Goal: Task Accomplishment & Management: Manage account settings

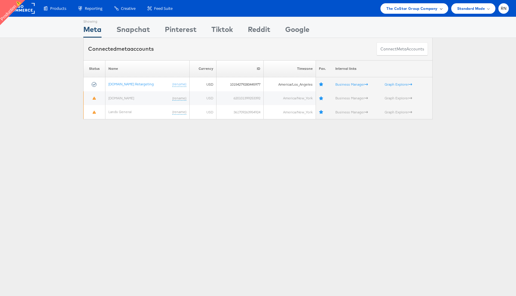
click at [405, 7] on span "The CoStar Group Company" at bounding box center [411, 8] width 51 height 6
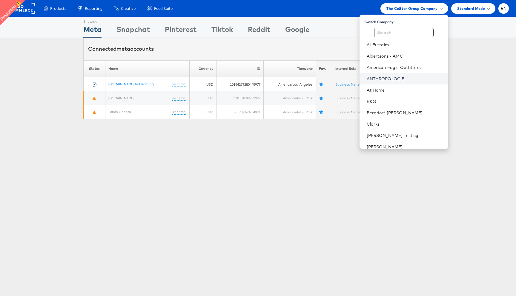
click at [386, 78] on link "ANTHROPOLOGIE" at bounding box center [405, 79] width 77 height 6
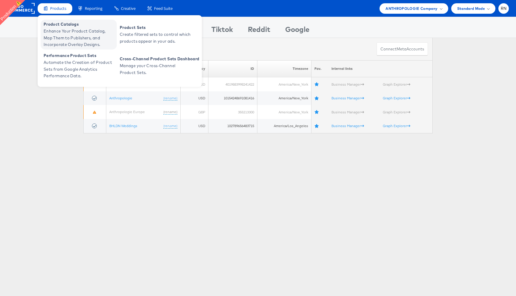
click at [77, 39] on span "Enhance Your Product Catalog, Map Them to Publishers, and Incorporate Overlay D…" at bounding box center [80, 38] width 72 height 20
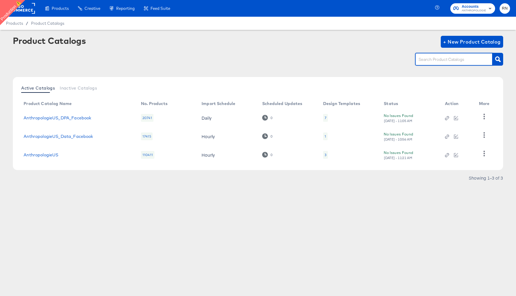
click at [436, 60] on input "text" at bounding box center [449, 59] width 64 height 7
paste input "an_facebook_us_paid_non-dpa:"
type input "an_facebook_us_paid_non-dpa:"
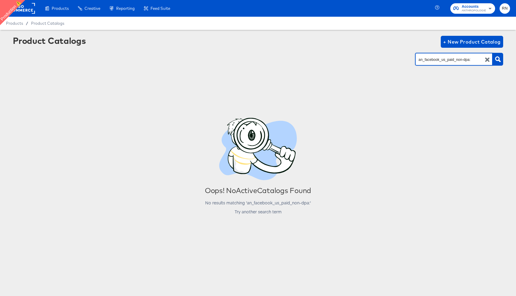
click at [429, 62] on input "an_facebook_us_paid_non-dpa:" at bounding box center [449, 59] width 64 height 7
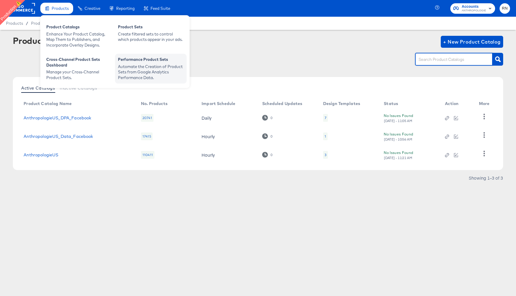
click at [138, 63] on div "Performance Product Sets" at bounding box center [151, 60] width 66 height 7
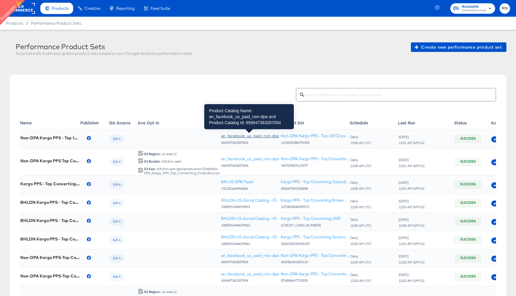
click at [244, 136] on div "an_facebook_us_paid_non-dpa" at bounding box center [250, 136] width 58 height 6
click at [251, 137] on div "an_facebook_us_paid_non-dpa" at bounding box center [250, 136] width 58 height 6
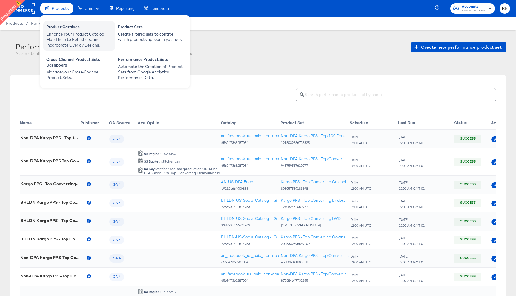
click at [76, 39] on div "Enhance Your Product Catalog, Map Them to Publishers, and Incorporate Overlay D…" at bounding box center [79, 39] width 66 height 17
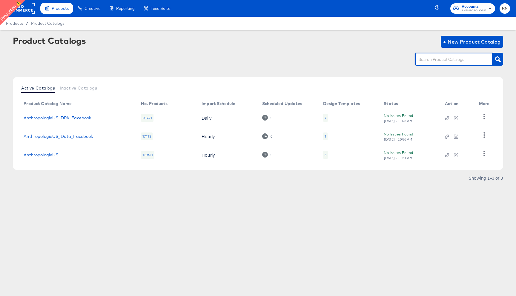
click at [428, 61] on input "text" at bounding box center [449, 59] width 64 height 7
paste input "656947363287054"
type input "656947363287054"
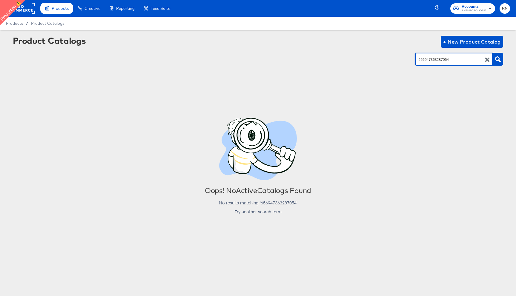
click at [487, 60] on icon "button" at bounding box center [487, 60] width 4 height 4
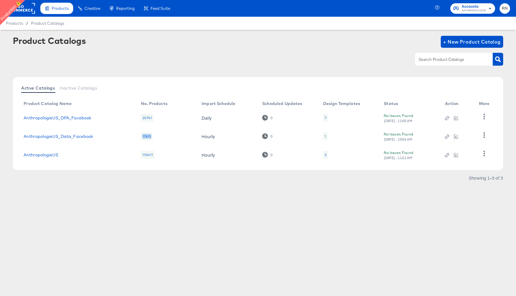
drag, startPoint x: 142, startPoint y: 138, endPoint x: 156, endPoint y: 138, distance: 14.6
click at [156, 138] on td "17415" at bounding box center [166, 136] width 61 height 19
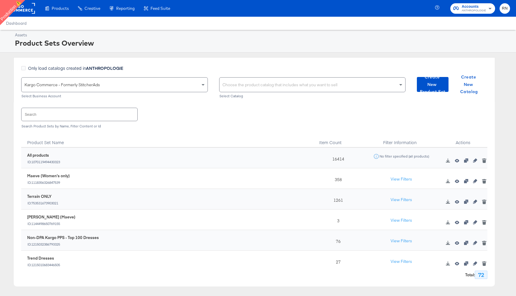
click at [231, 85] on div "Choose the product catalog that includes what you want to sell" at bounding box center [312, 85] width 186 height 14
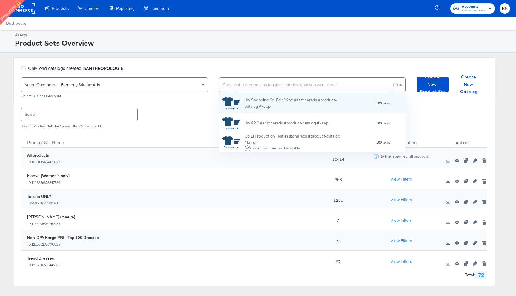
scroll to position [59, 186]
paste input "an_facebook_us_paid_non-dpa:"
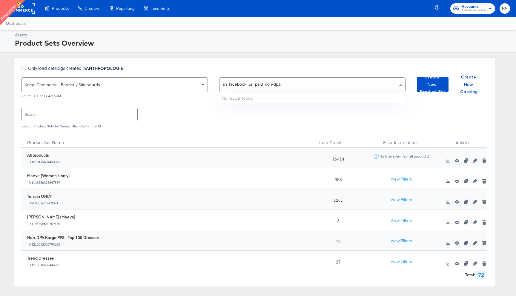
type input "an_facebook_us_paid_non-dpa"
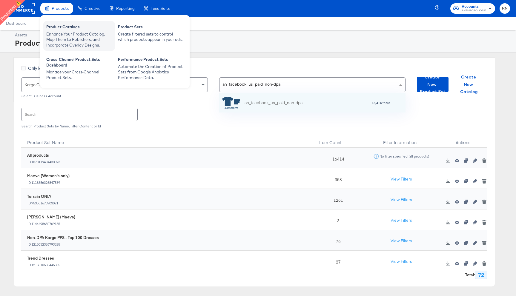
scroll to position [19, 186]
click at [90, 43] on div "Enhance Your Product Catalog, Map Them to Publishers, and Incorporate Overlay D…" at bounding box center [79, 39] width 66 height 17
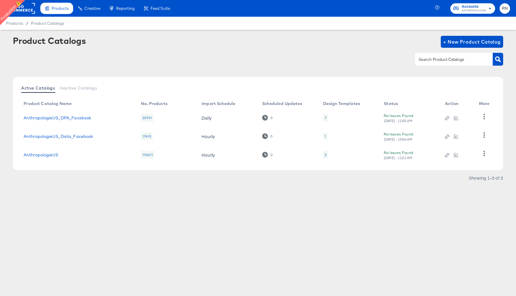
click at [458, 61] on input "text" at bounding box center [449, 59] width 64 height 7
paste input "an_facebook_us_paid_non-dpa"
type input "an_facebook_us_paid_non-dpa"
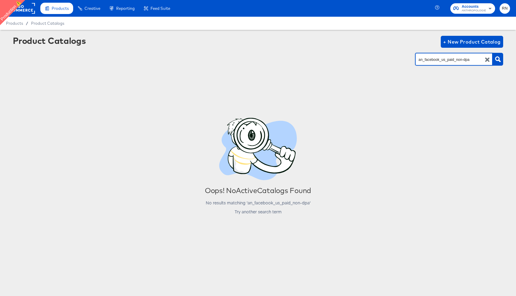
click at [450, 61] on input "an_facebook_us_paid_non-dpa" at bounding box center [449, 59] width 64 height 7
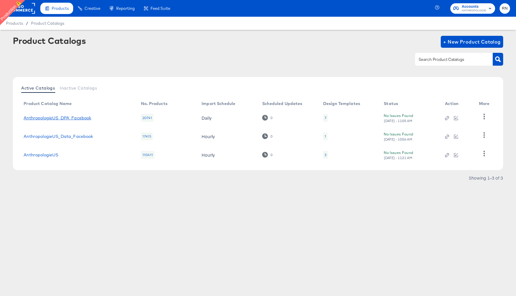
click at [53, 118] on link "AnthropologieUS_DPA_Facebook" at bounding box center [57, 118] width 67 height 5
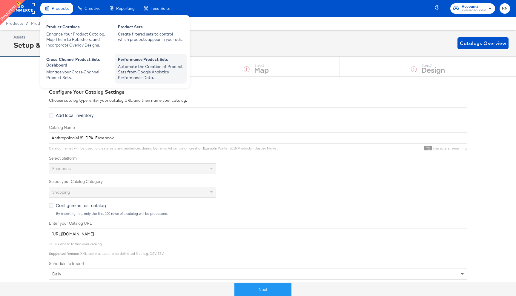
click at [139, 71] on div "Automate the Creation of Product Sets from Google Analytics Performance Data." at bounding box center [151, 72] width 66 height 17
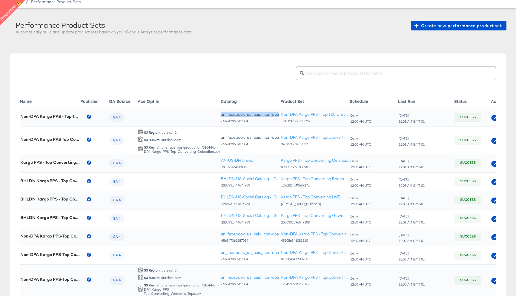
scroll to position [29, 0]
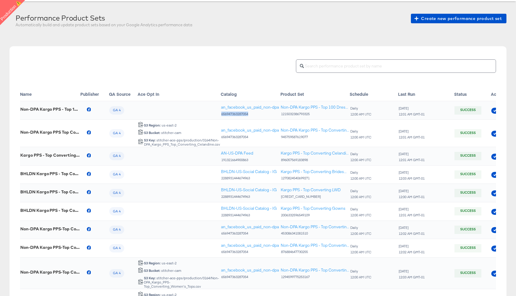
drag, startPoint x: 250, startPoint y: 115, endPoint x: 221, endPoint y: 116, distance: 29.0
click at [221, 115] on div "656947363287054" at bounding box center [250, 114] width 58 height 4
copy div "656947363287054"
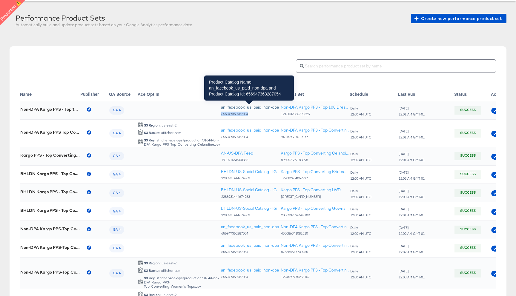
click at [253, 110] on div "an_facebook_us_paid_non-dpa" at bounding box center [250, 108] width 58 height 6
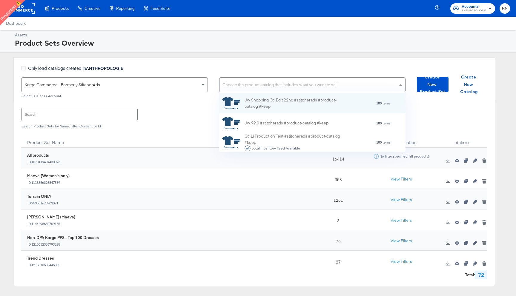
click at [228, 86] on div "Choose the product catalog that includes what you want to sell" at bounding box center [312, 85] width 186 height 14
click at [110, 68] on strong "ANTHROPOLOGIE" at bounding box center [104, 68] width 37 height 6
click at [0, 0] on input "Only load catalogs created in ANTHROPOLOGIE" at bounding box center [0, 0] width 0 height 0
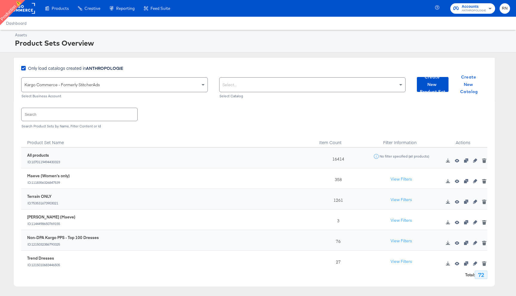
click at [262, 83] on div "Select..." at bounding box center [312, 85] width 186 height 14
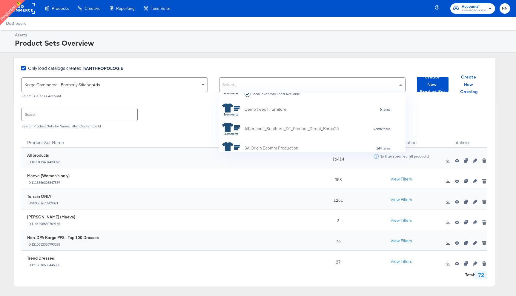
scroll to position [1102, 0]
click at [252, 51] on div "Assets Product Sets Overview" at bounding box center [258, 41] width 516 height 23
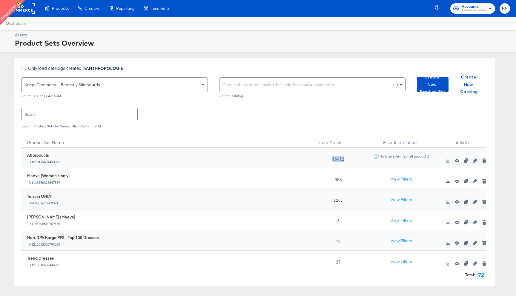
drag, startPoint x: 332, startPoint y: 158, endPoint x: 351, endPoint y: 158, distance: 19.4
click at [351, 158] on div "16412" at bounding box center [337, 158] width 49 height 21
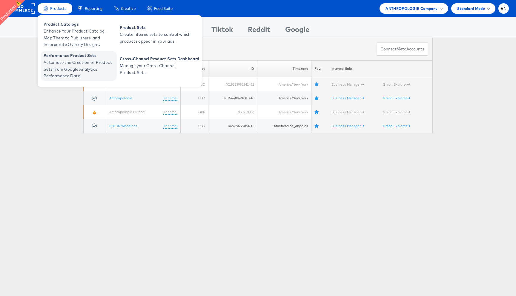
click at [80, 64] on span "Automate the Creation of Product Sets from Google Analytics Performance Data." at bounding box center [80, 69] width 72 height 20
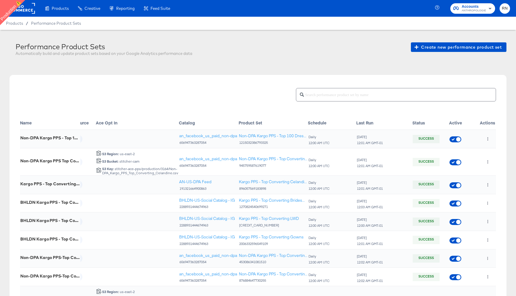
scroll to position [0, 50]
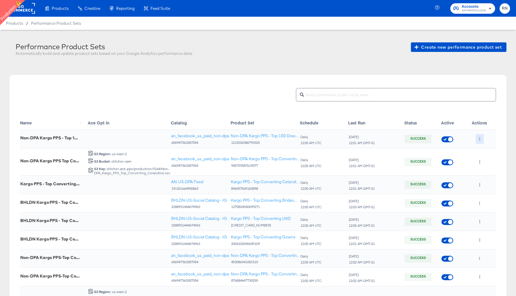
click at [479, 137] on button "button" at bounding box center [480, 139] width 8 height 10
click at [486, 148] on li "Edit" at bounding box center [491, 151] width 32 height 10
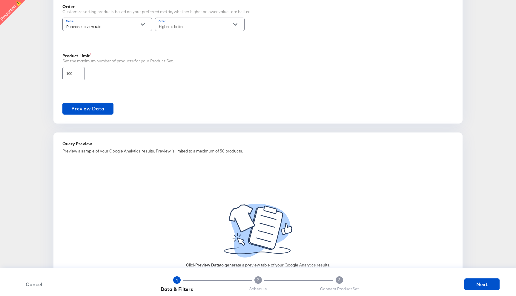
scroll to position [380, 0]
click at [102, 108] on span "Preview Data" at bounding box center [87, 108] width 33 height 8
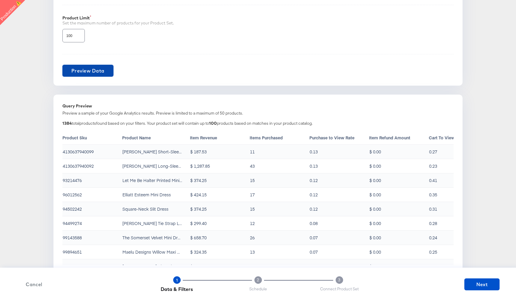
scroll to position [418, 0]
drag, startPoint x: 83, startPoint y: 195, endPoint x: 62, endPoint y: 195, distance: 20.9
click at [62, 195] on td "96012562" at bounding box center [92, 194] width 60 height 14
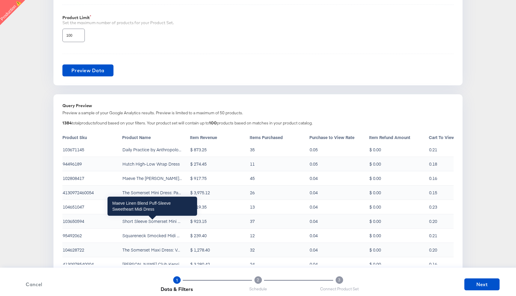
scroll to position [596, 0]
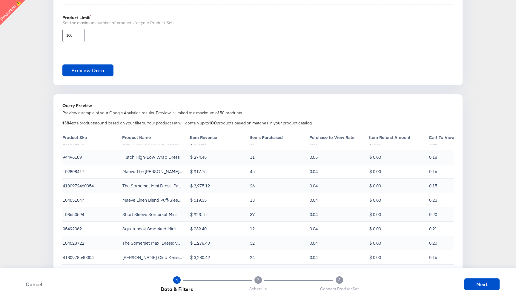
click at [32, 285] on span "Cancel" at bounding box center [34, 284] width 30 height 8
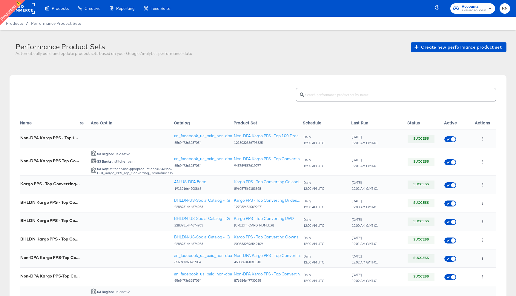
scroll to position [0, 50]
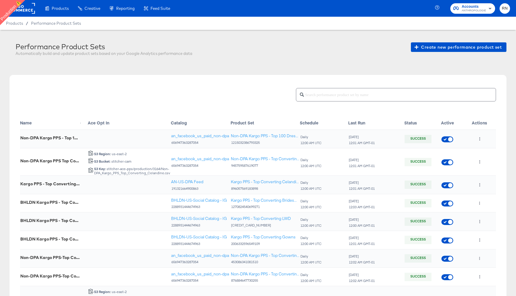
click at [31, 10] on rect at bounding box center [20, 8] width 27 height 11
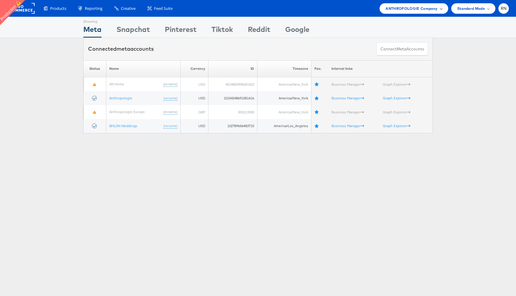
click at [393, 11] on span "ANTHROPOLOGIE Company" at bounding box center [412, 8] width 52 height 6
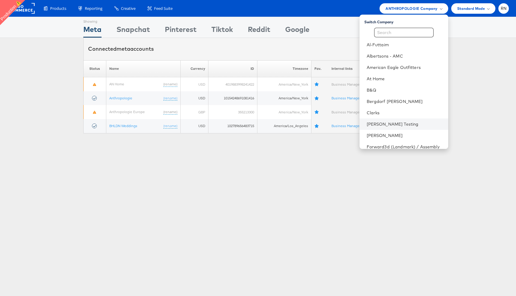
click at [382, 127] on li "Colin Clarke Testing" at bounding box center [404, 124] width 89 height 11
click at [380, 125] on link "Colin Clarke Testing" at bounding box center [405, 124] width 77 height 6
